Goal: Task Accomplishment & Management: Complete application form

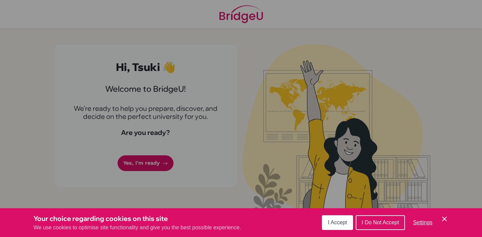
click at [336, 223] on span "I Accept" at bounding box center [337, 223] width 19 height 6
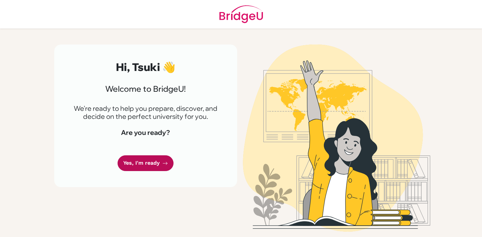
click at [147, 166] on link "Yes, I'm ready" at bounding box center [145, 163] width 56 height 16
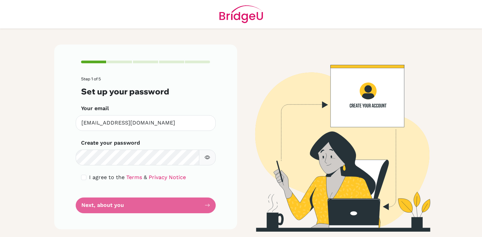
click at [178, 209] on form "Step 1 of 5 Set up your password Your email [EMAIL_ADDRESS][DOMAIN_NAME] Invali…" at bounding box center [145, 145] width 129 height 136
click at [179, 209] on form "Step 1 of 5 Set up your password Your email [EMAIL_ADDRESS][DOMAIN_NAME] Invali…" at bounding box center [145, 145] width 129 height 136
click at [188, 206] on form "Step 1 of 5 Set up your password Your email [EMAIL_ADDRESS][DOMAIN_NAME] Invali…" at bounding box center [145, 145] width 129 height 136
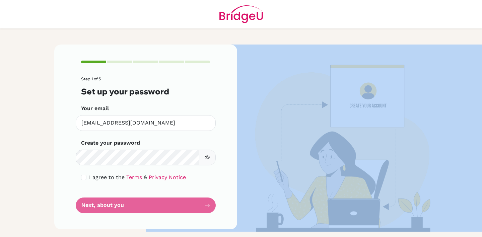
click at [188, 206] on form "Step 1 of 5 Set up your password Your email [EMAIL_ADDRESS][DOMAIN_NAME] Invali…" at bounding box center [145, 145] width 129 height 136
click at [206, 154] on button "button" at bounding box center [207, 158] width 17 height 16
click at [206, 155] on icon "button" at bounding box center [206, 157] width 5 height 5
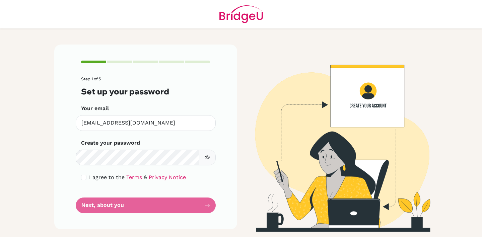
click at [197, 198] on form "Step 1 of 5 Set up your password Your email [EMAIL_ADDRESS][DOMAIN_NAME] Invali…" at bounding box center [145, 145] width 129 height 136
click at [203, 208] on form "Step 1 of 5 Set up your password Your email [EMAIL_ADDRESS][DOMAIN_NAME] Invali…" at bounding box center [145, 145] width 129 height 136
click at [202, 207] on form "Step 1 of 5 Set up your password Your email [EMAIL_ADDRESS][DOMAIN_NAME] Invali…" at bounding box center [145, 145] width 129 height 136
click at [191, 200] on form "Step 1 of 5 Set up your password Your email [EMAIL_ADDRESS][DOMAIN_NAME] Invali…" at bounding box center [145, 145] width 129 height 136
click at [191, 202] on form "Step 1 of 5 Set up your password Your email [EMAIL_ADDRESS][DOMAIN_NAME] Invali…" at bounding box center [145, 145] width 129 height 136
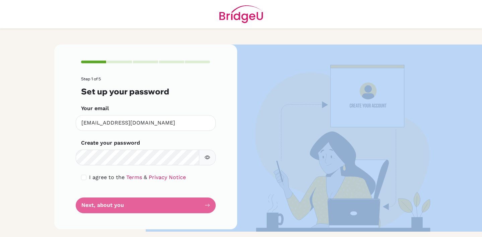
click at [191, 202] on form "Step 1 of 5 Set up your password Your email [EMAIL_ADDRESS][DOMAIN_NAME] Invali…" at bounding box center [145, 145] width 129 height 136
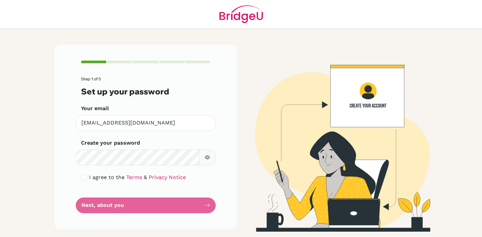
click at [191, 202] on form "Step 1 of 5 Set up your password Your email [EMAIL_ADDRESS][DOMAIN_NAME] Invali…" at bounding box center [145, 145] width 129 height 136
click at [83, 177] on input "checkbox" at bounding box center [83, 177] width 5 height 5
checkbox input "true"
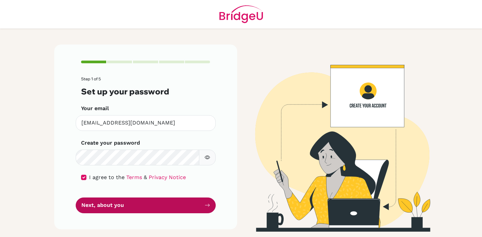
click at [107, 208] on button "Next, about you" at bounding box center [146, 205] width 140 height 16
